Goal: Information Seeking & Learning: Check status

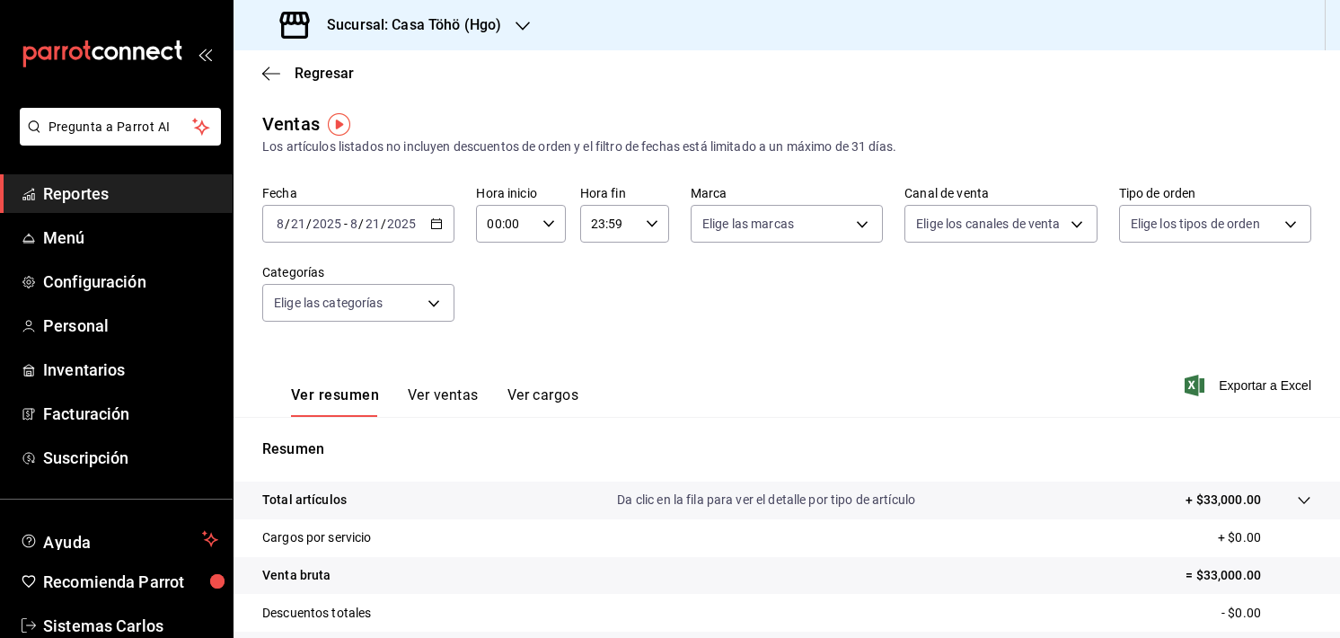
click at [424, 231] on div "2025-08-21 8 / 21 / 2025 - 2025-08-21 8 / 21 / 2025" at bounding box center [358, 224] width 192 height 38
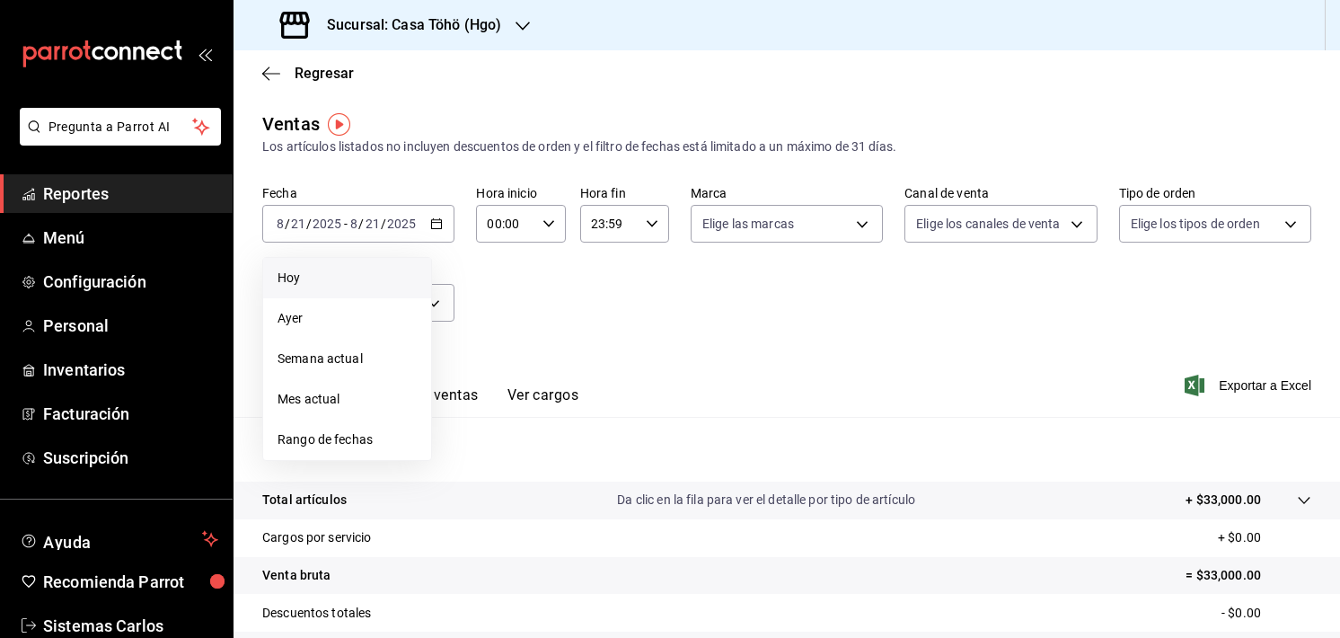
click at [363, 278] on span "Hoy" at bounding box center [347, 278] width 139 height 19
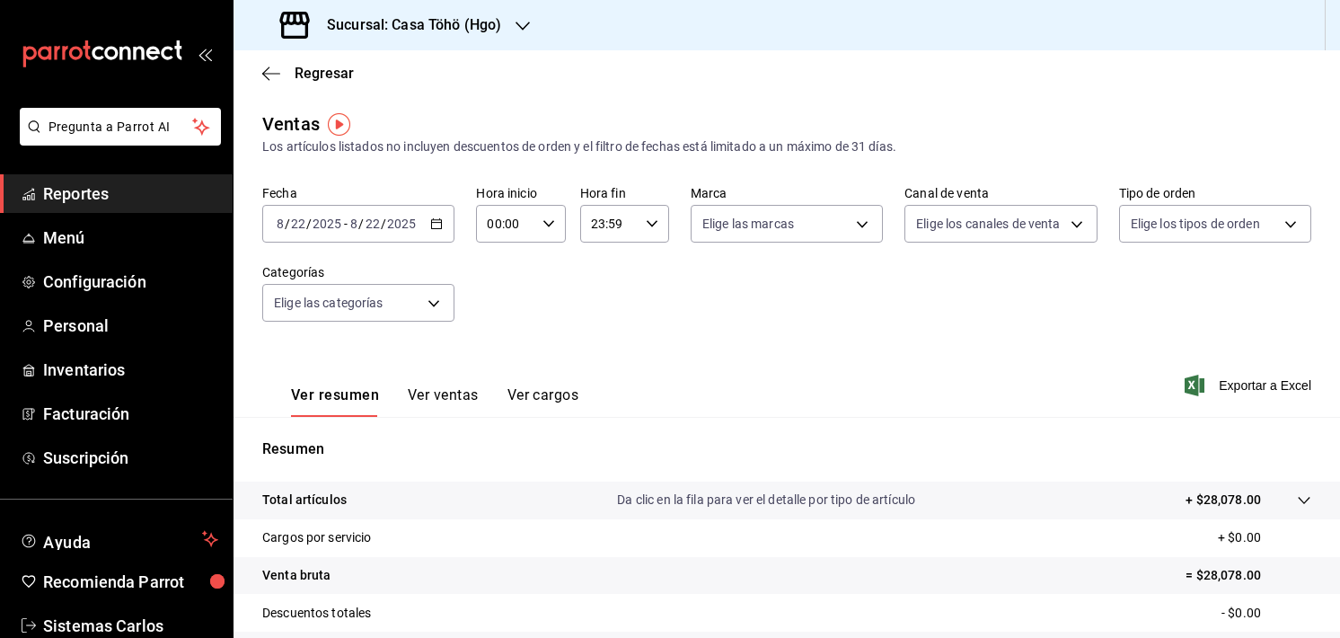
click at [427, 216] on div "2025-08-22 8 / 22 / 2025 - 2025-08-22 8 / 22 / 2025" at bounding box center [358, 224] width 192 height 38
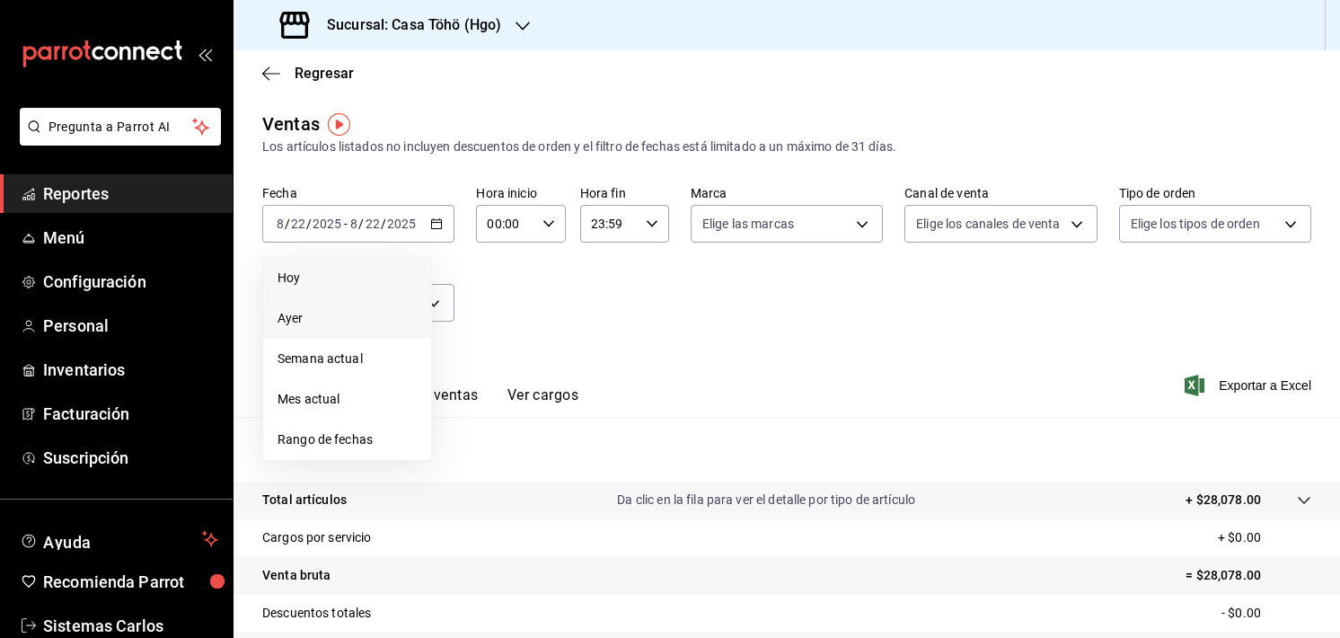
click at [341, 328] on li "Ayer" at bounding box center [347, 318] width 168 height 40
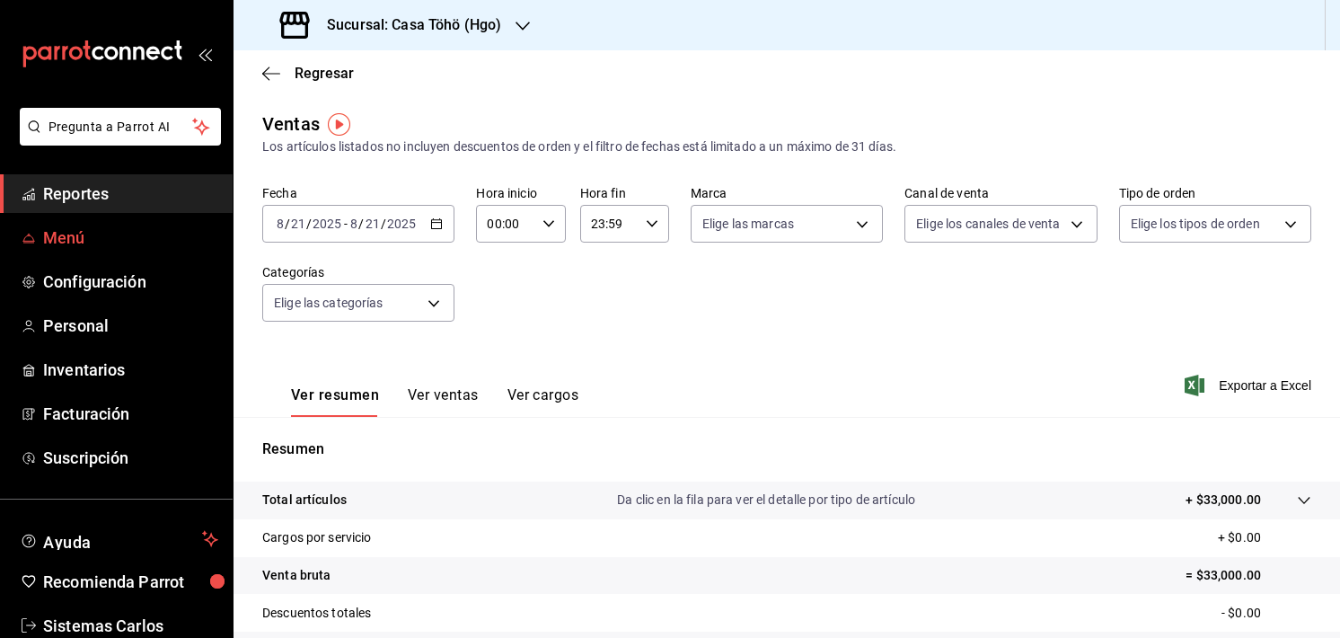
click at [77, 234] on span "Menú" at bounding box center [130, 237] width 175 height 24
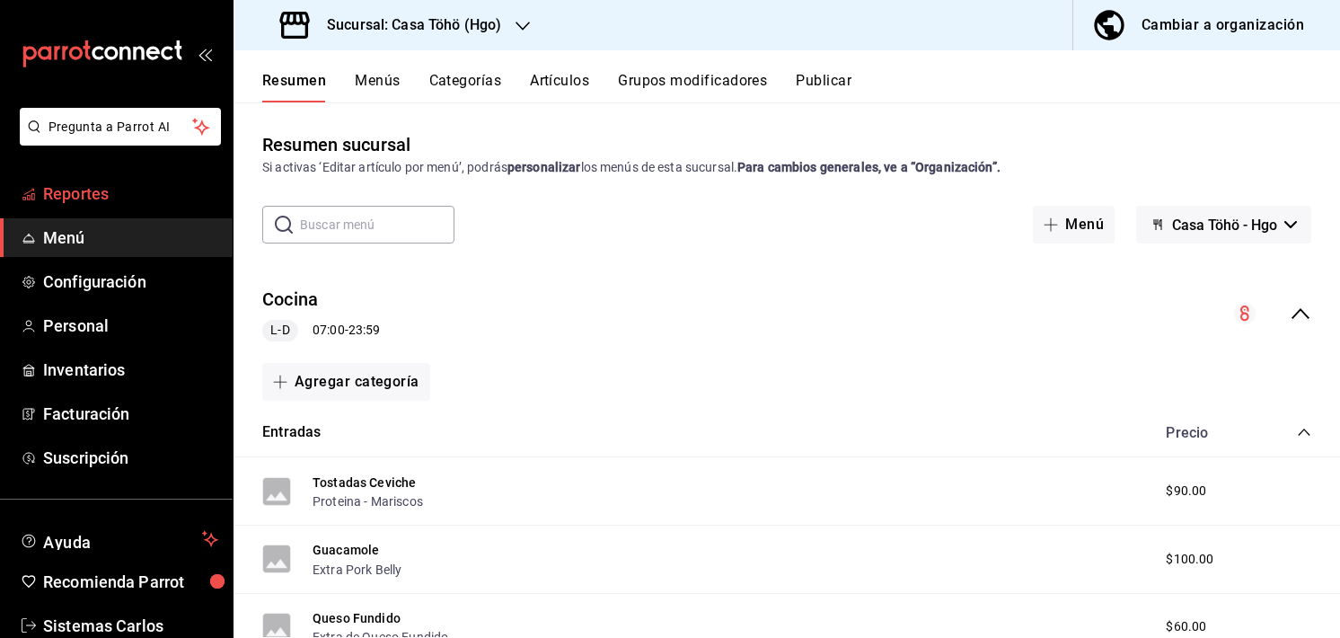
click at [112, 201] on span "Reportes" at bounding box center [130, 193] width 175 height 24
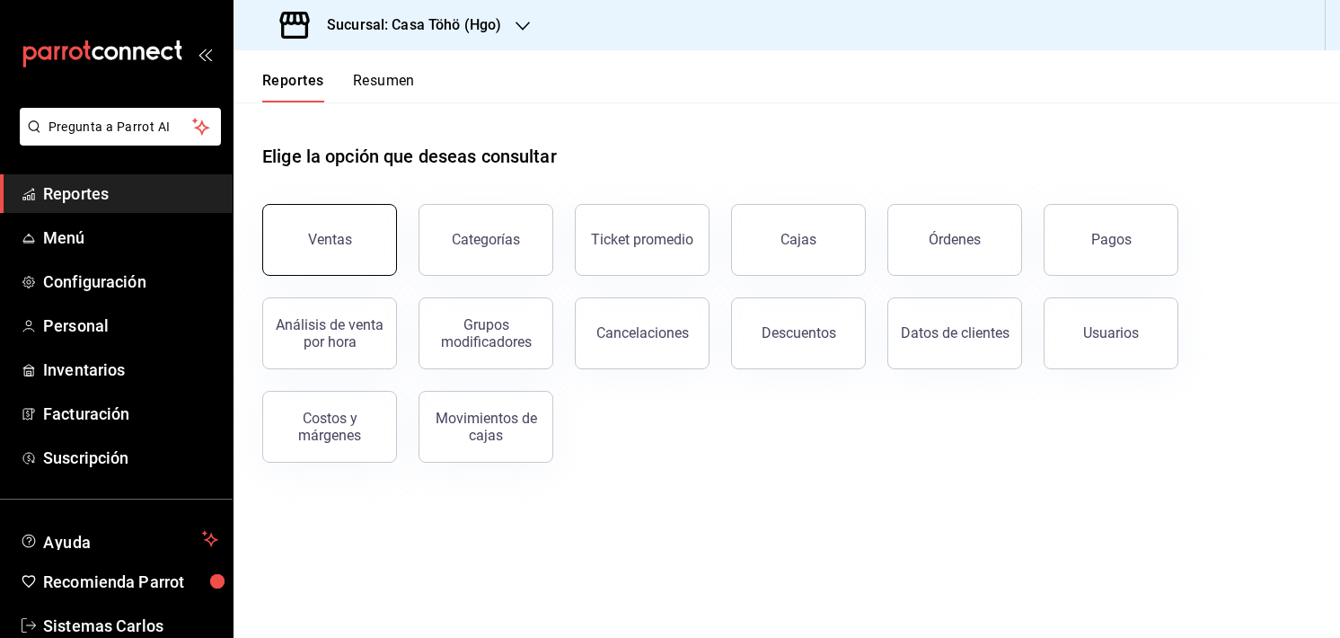
click at [336, 236] on div "Ventas" at bounding box center [330, 239] width 44 height 17
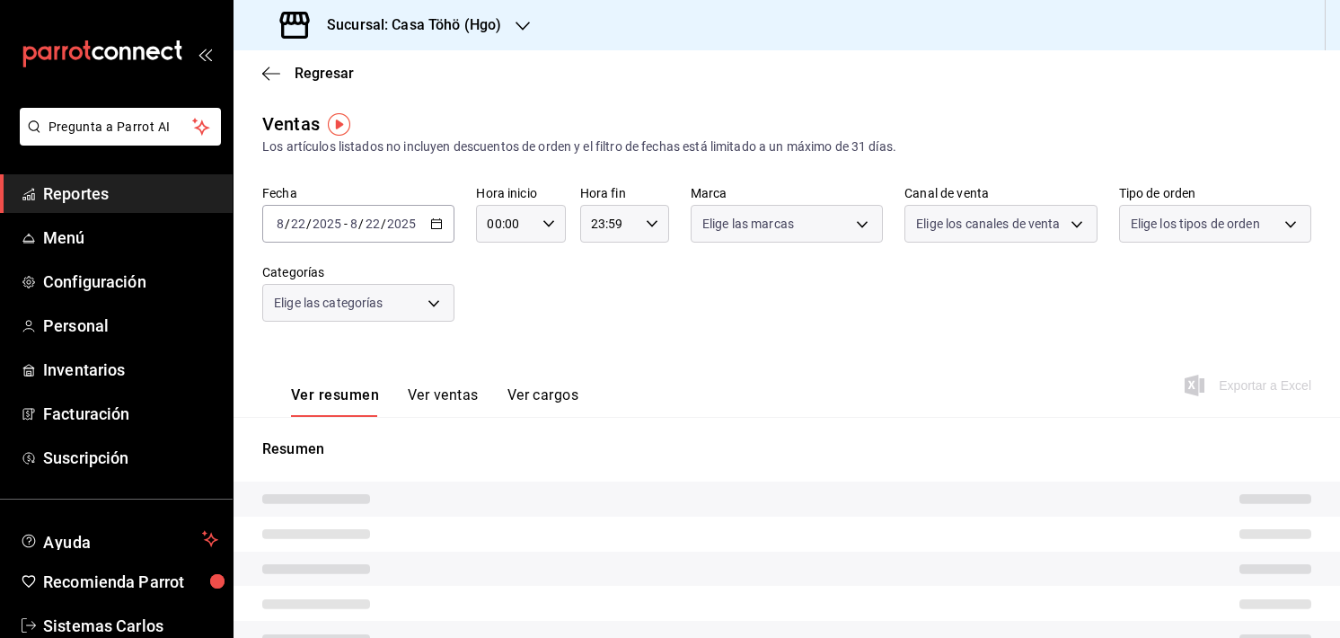
click at [507, 398] on button "Ver cargos" at bounding box center [543, 401] width 72 height 31
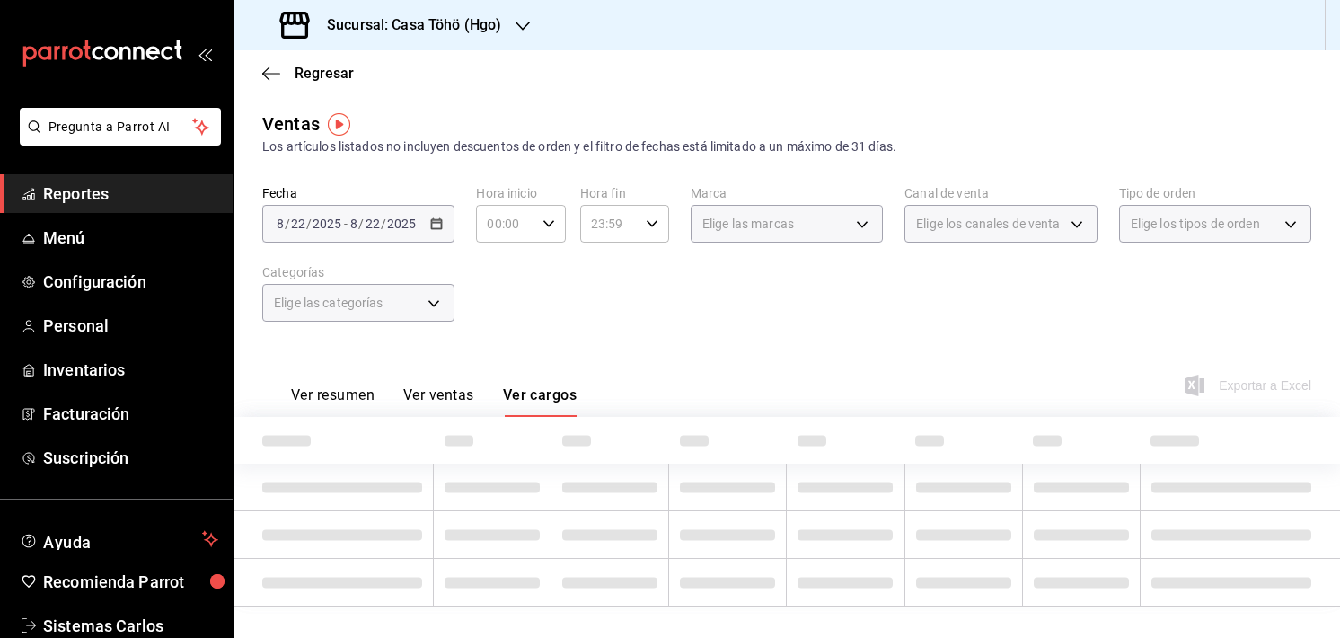
click at [462, 398] on button "Ver ventas" at bounding box center [438, 401] width 71 height 31
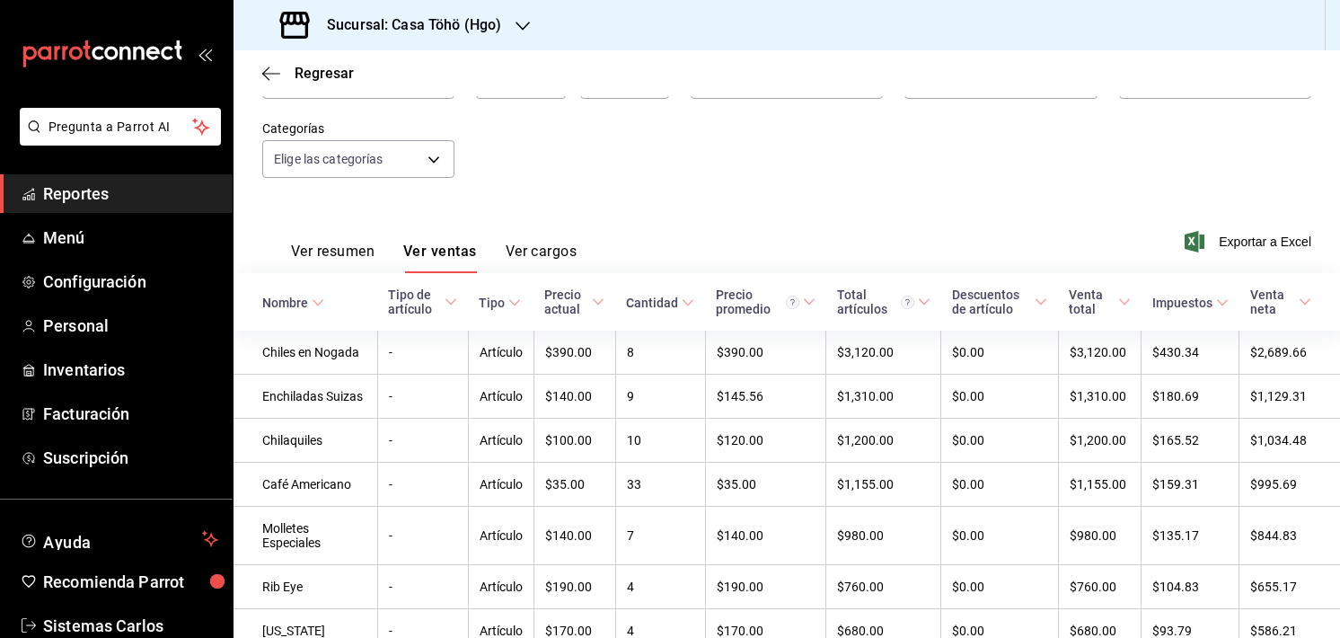
scroll to position [144, 0]
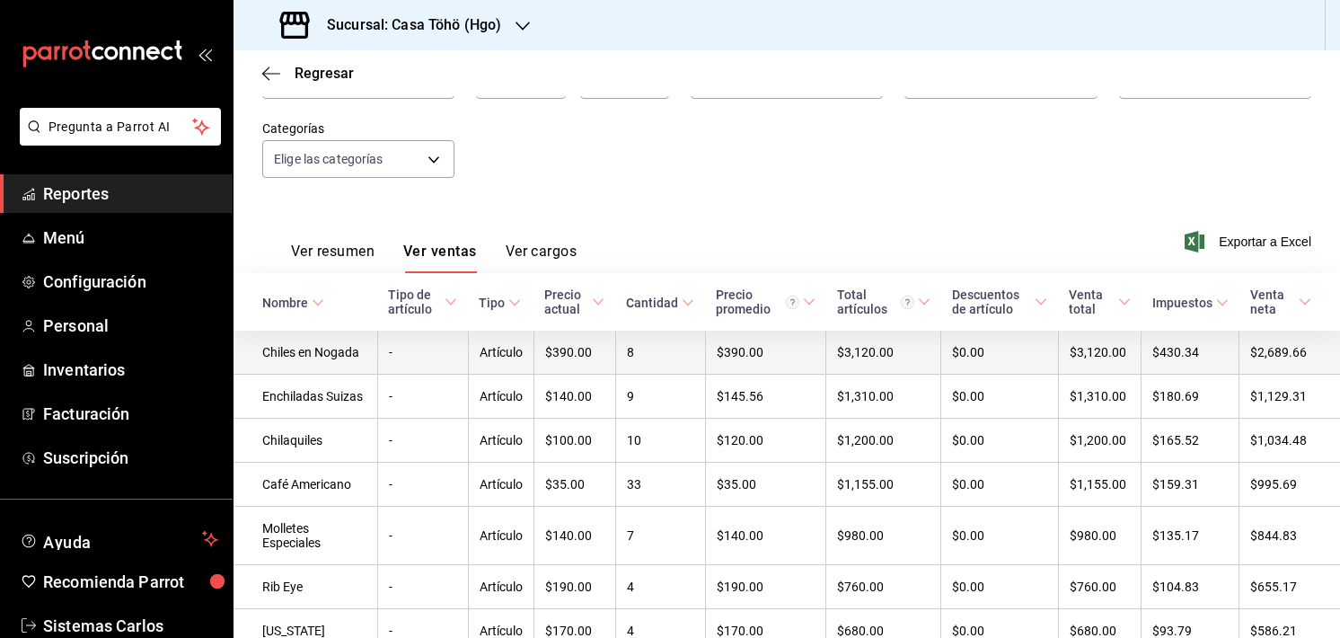
click at [404, 357] on td "-" at bounding box center [422, 353] width 91 height 44
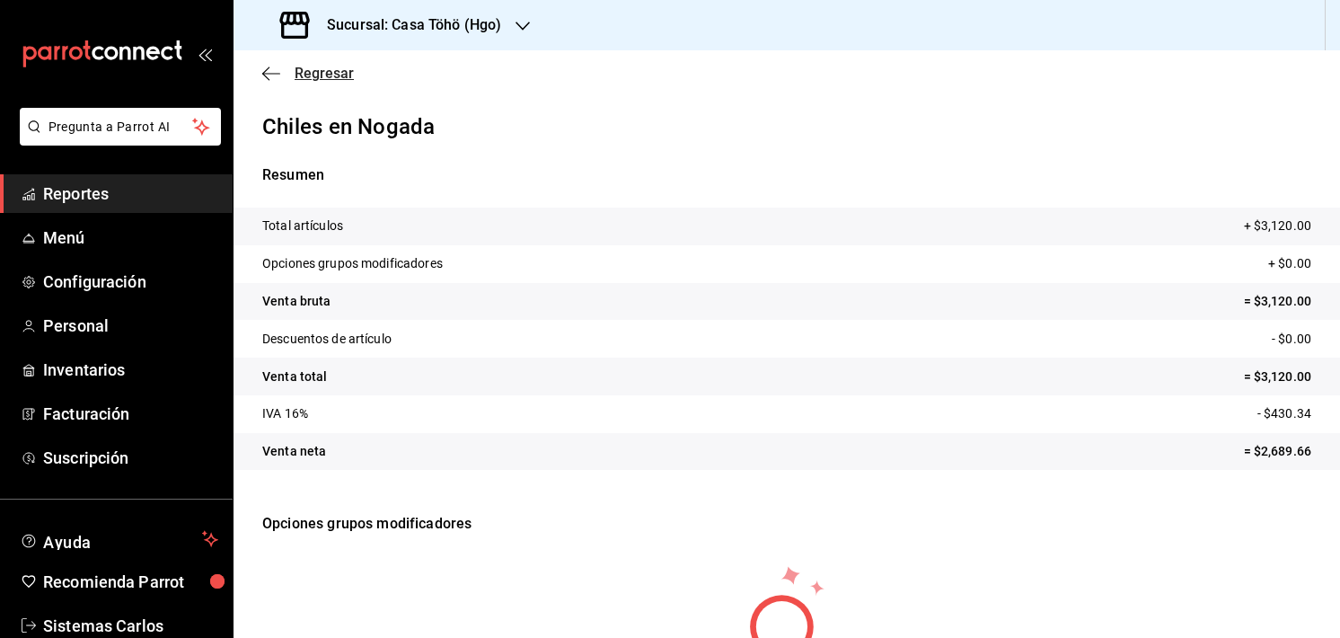
click at [269, 69] on icon "button" at bounding box center [271, 74] width 18 height 16
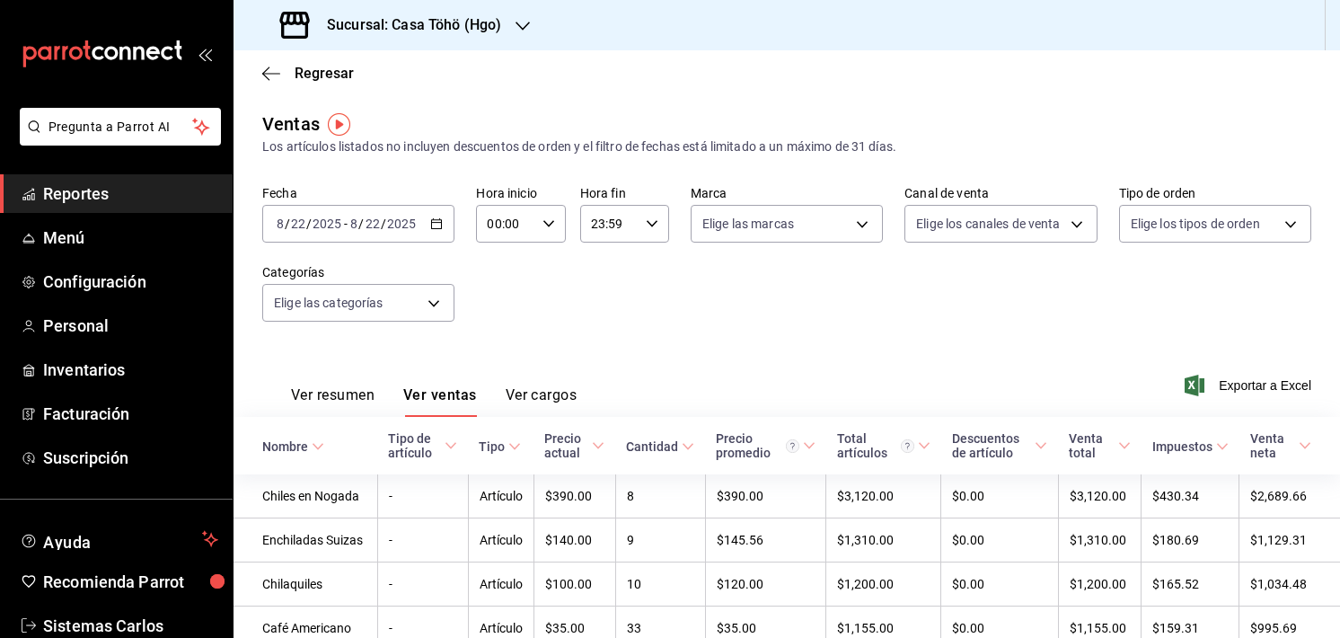
click at [490, 392] on div "Ver resumen Ver ventas Ver cargos" at bounding box center [434, 401] width 286 height 31
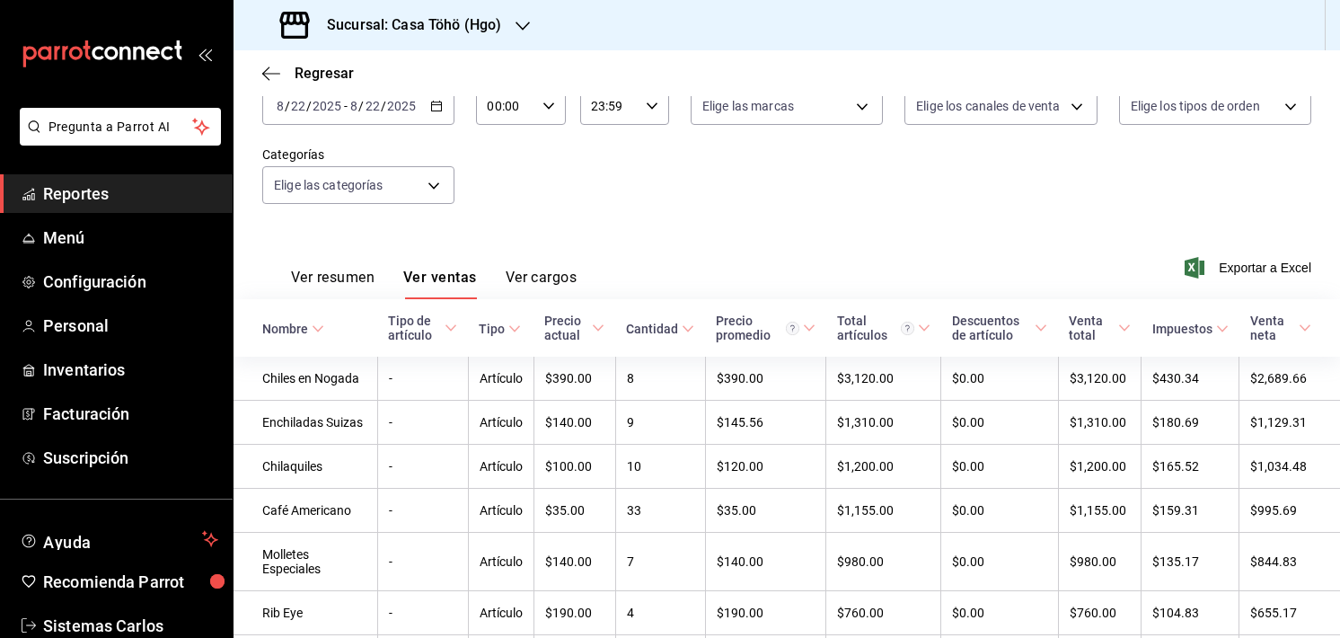
click at [653, 331] on div "Cantidad" at bounding box center [652, 329] width 52 height 14
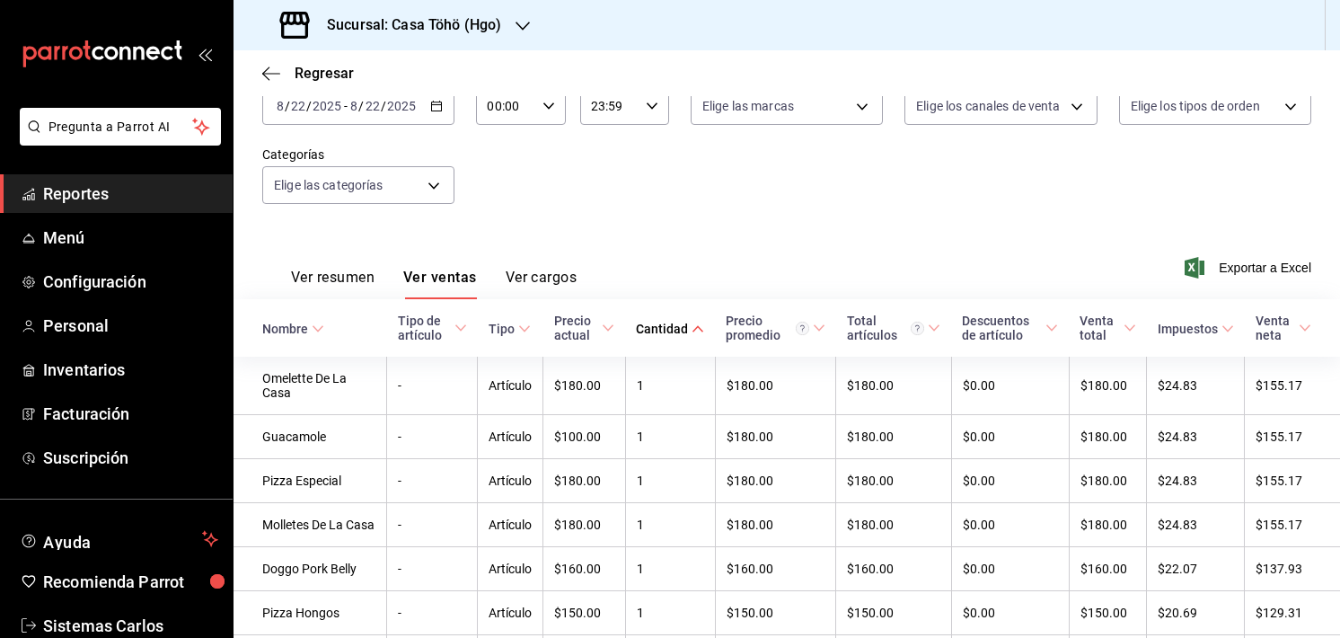
click at [664, 319] on th "Cantidad" at bounding box center [670, 327] width 90 height 57
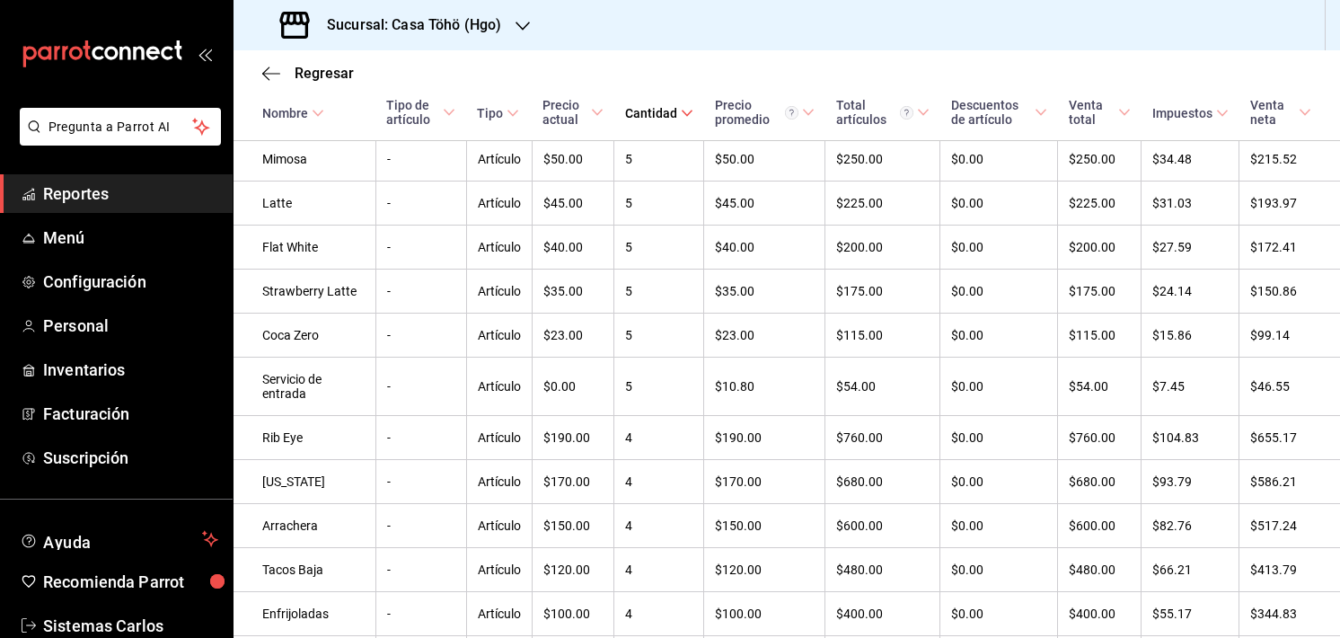
scroll to position [1511, 0]
click at [619, 314] on td "5" at bounding box center [659, 292] width 90 height 44
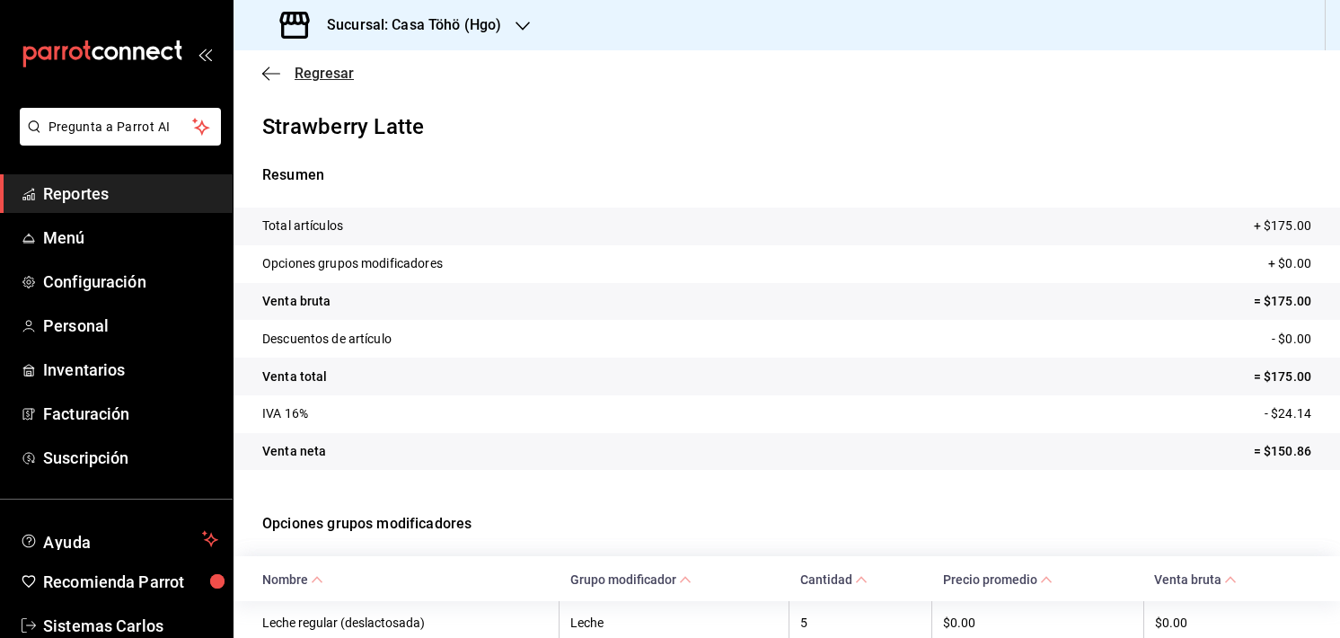
click at [280, 76] on span "Regresar" at bounding box center [308, 73] width 92 height 17
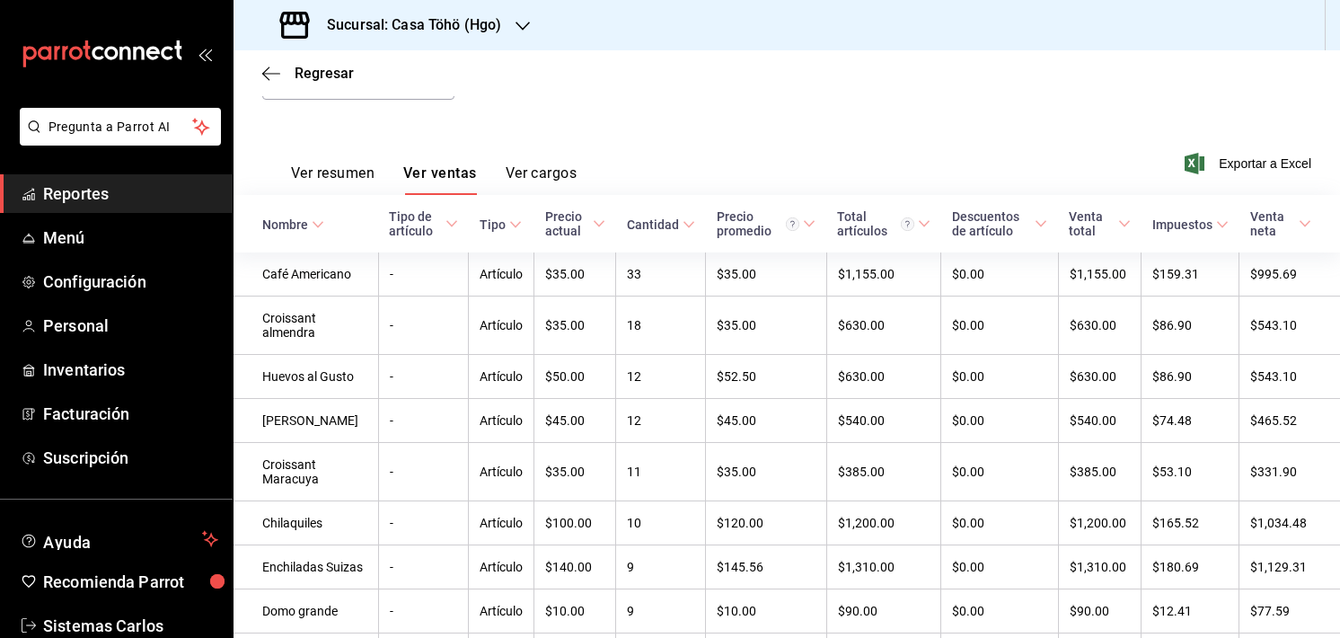
scroll to position [145, 0]
